Goal: Transaction & Acquisition: Purchase product/service

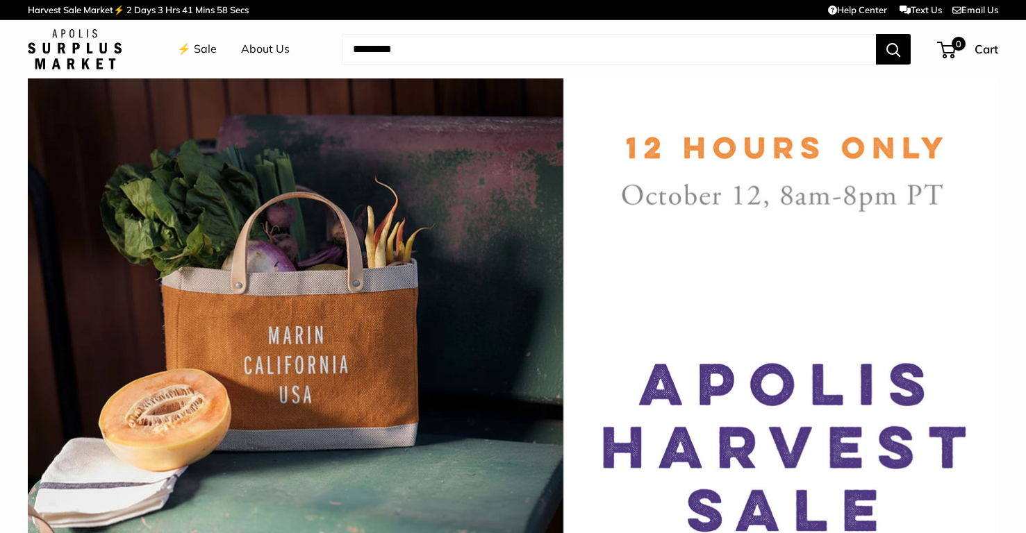
click at [188, 43] on link "⚡️ Sale" at bounding box center [197, 49] width 40 height 21
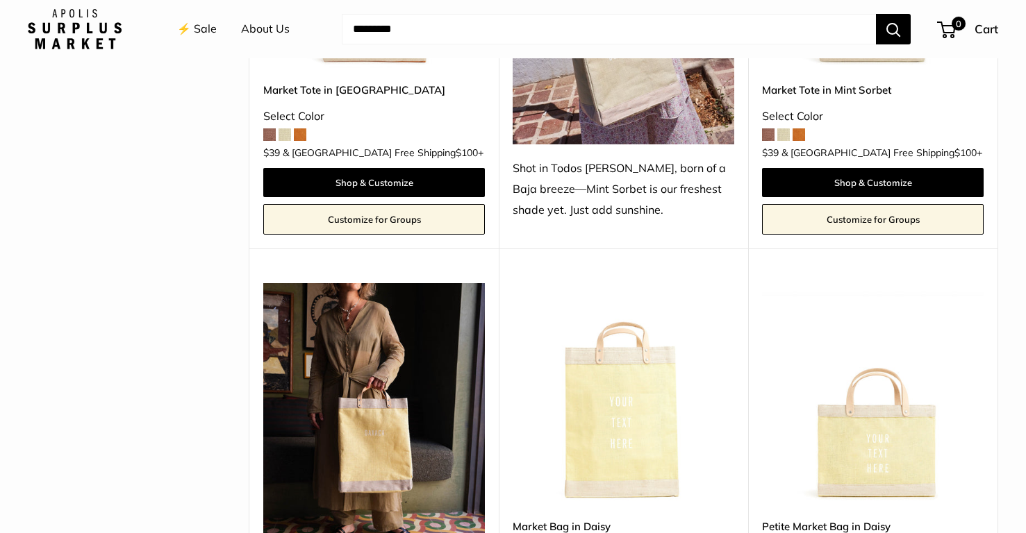
scroll to position [1369, 0]
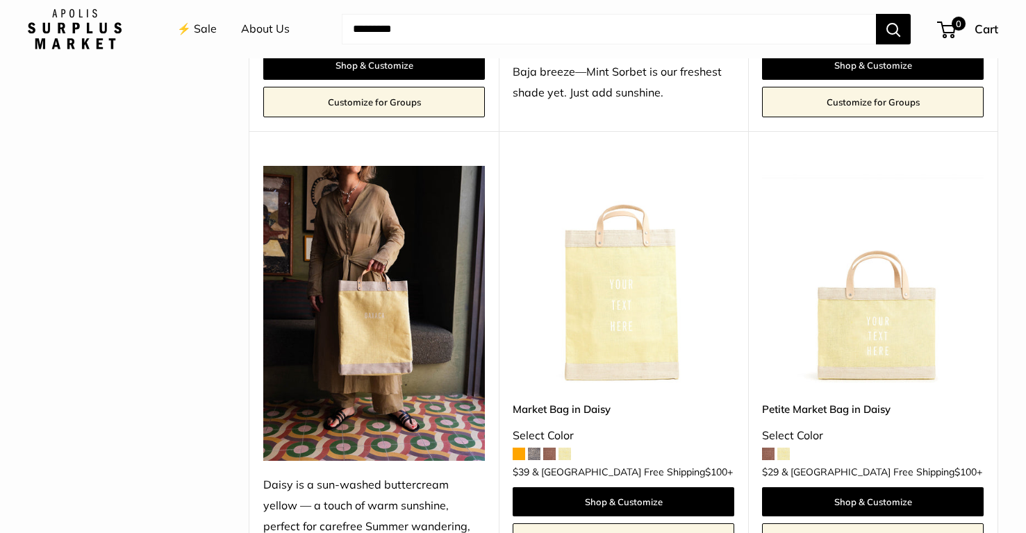
click at [0, 0] on img at bounding box center [0, 0] width 0 height 0
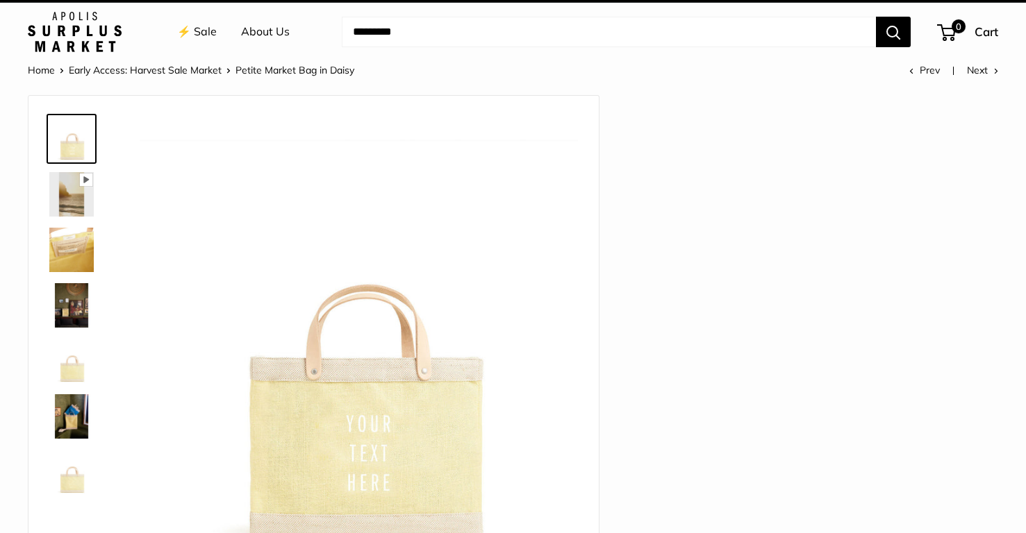
scroll to position [19, 0]
